Goal: Task Accomplishment & Management: Complete application form

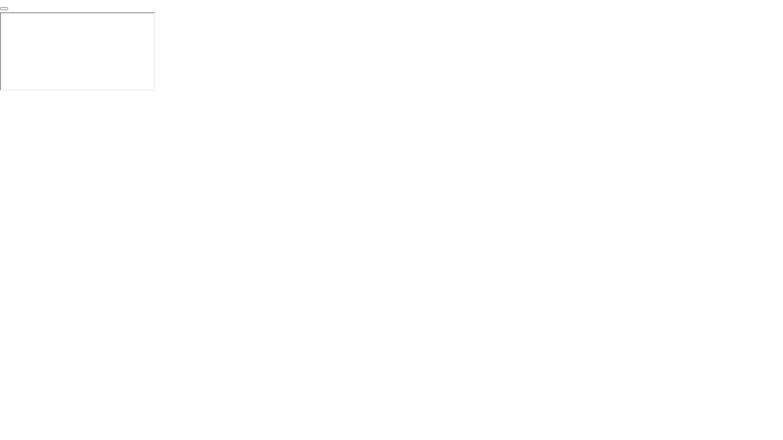
click div "End Proctoring Session"
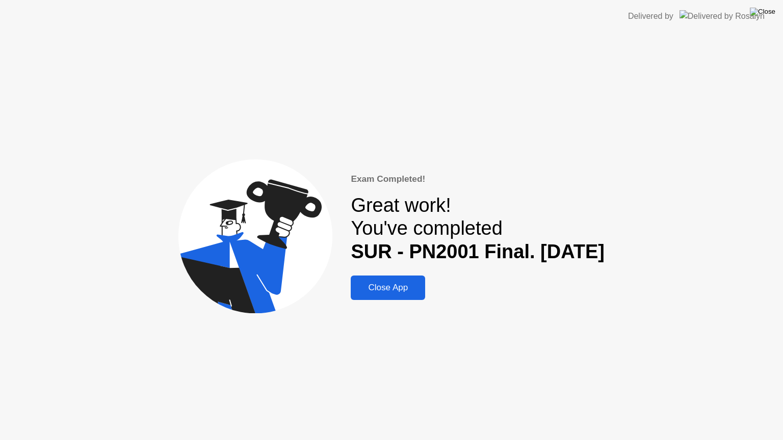
click at [765, 12] on img at bounding box center [761, 12] width 25 height 8
click at [560, 440] on div at bounding box center [391, 440] width 783 height 0
click at [363, 283] on div "Close App" at bounding box center [388, 288] width 68 height 10
